Goal: Register for event/course

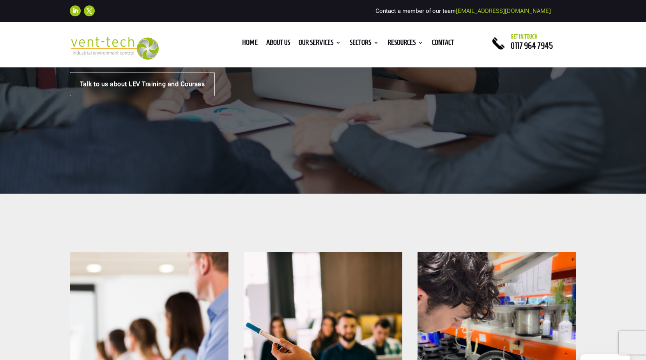
scroll to position [156, 0]
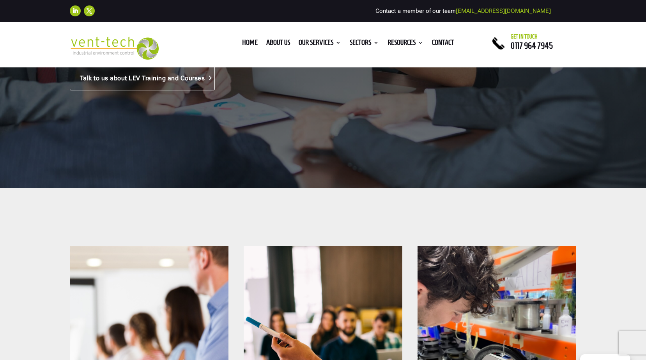
click at [135, 77] on link "Talk to us about LEV Training and Courses" at bounding box center [143, 78] width 146 height 24
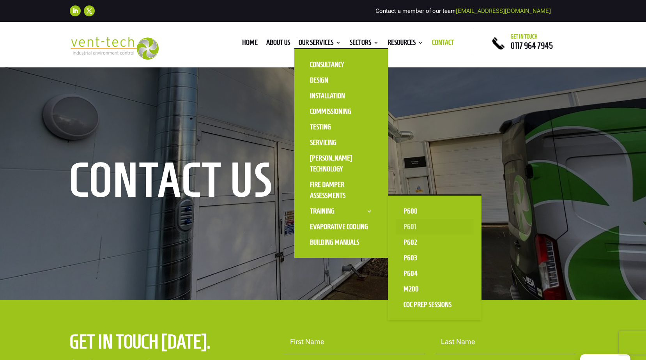
click at [412, 227] on link "P601" at bounding box center [435, 227] width 78 height 16
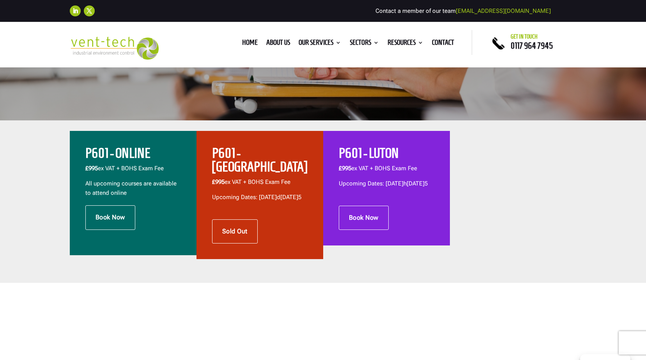
scroll to position [234, 0]
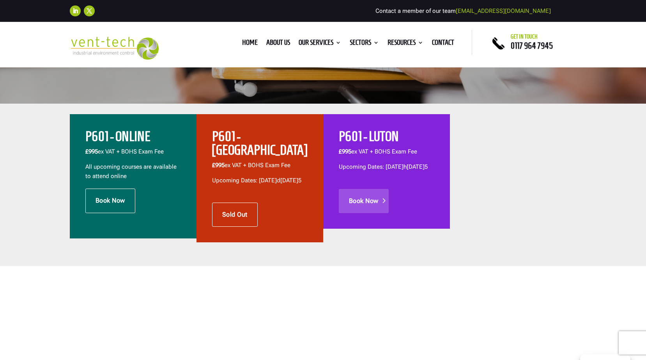
click at [368, 208] on link "Book Now" at bounding box center [364, 201] width 50 height 24
